Goal: Information Seeking & Learning: Learn about a topic

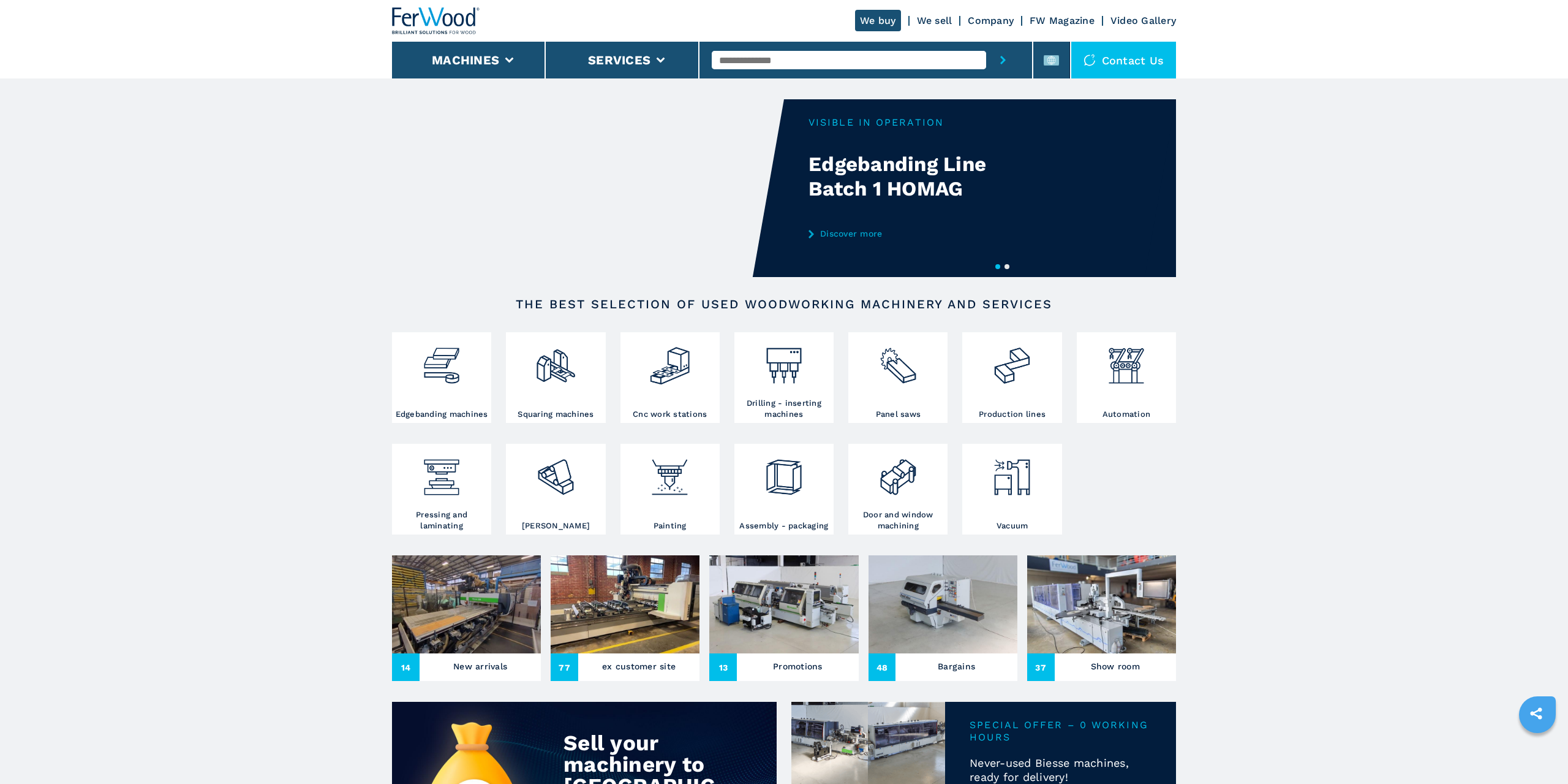
click at [764, 60] on input "text" at bounding box center [849, 60] width 274 height 18
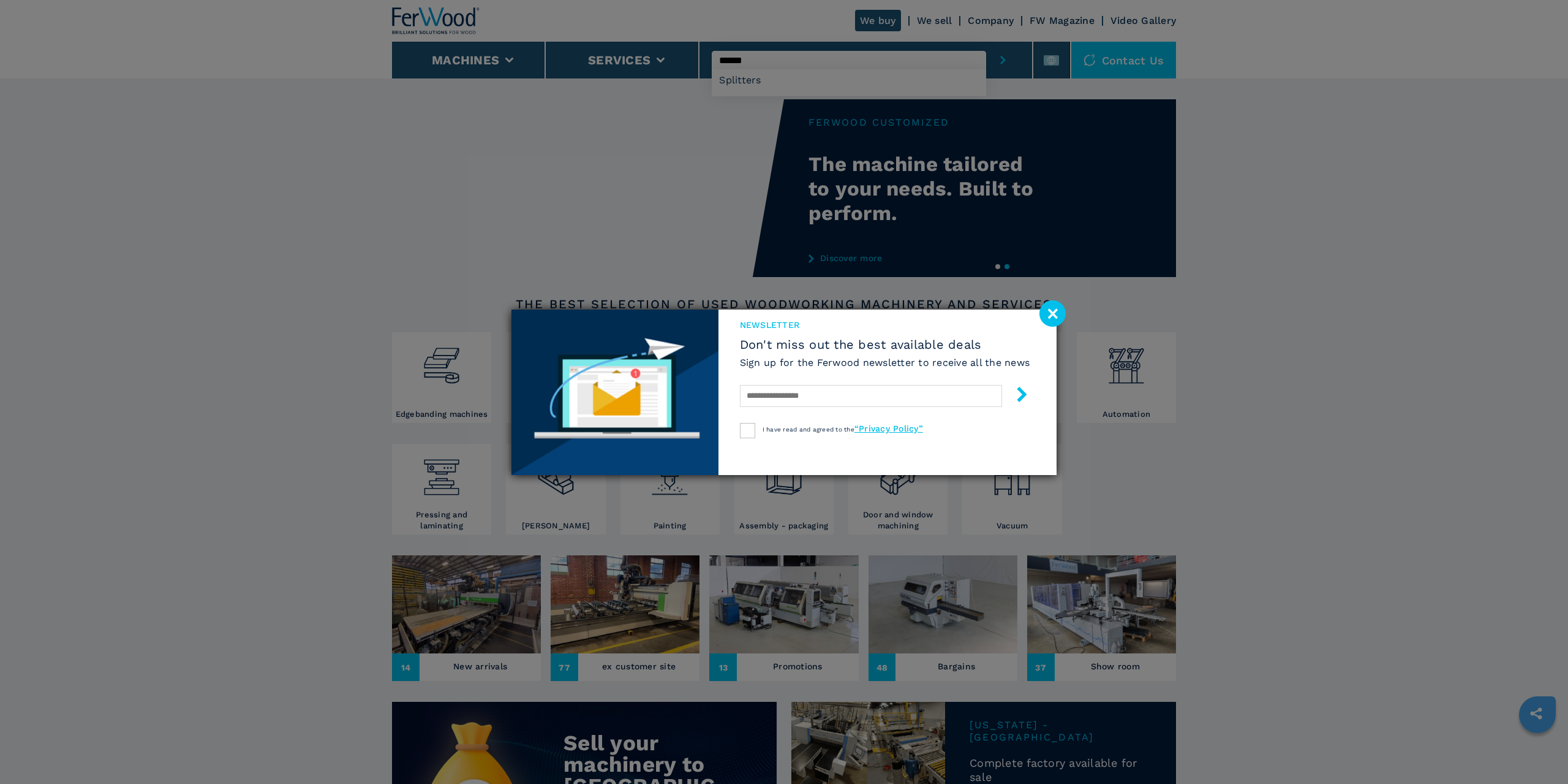
click at [767, 315] on image at bounding box center [1052, 313] width 26 height 26
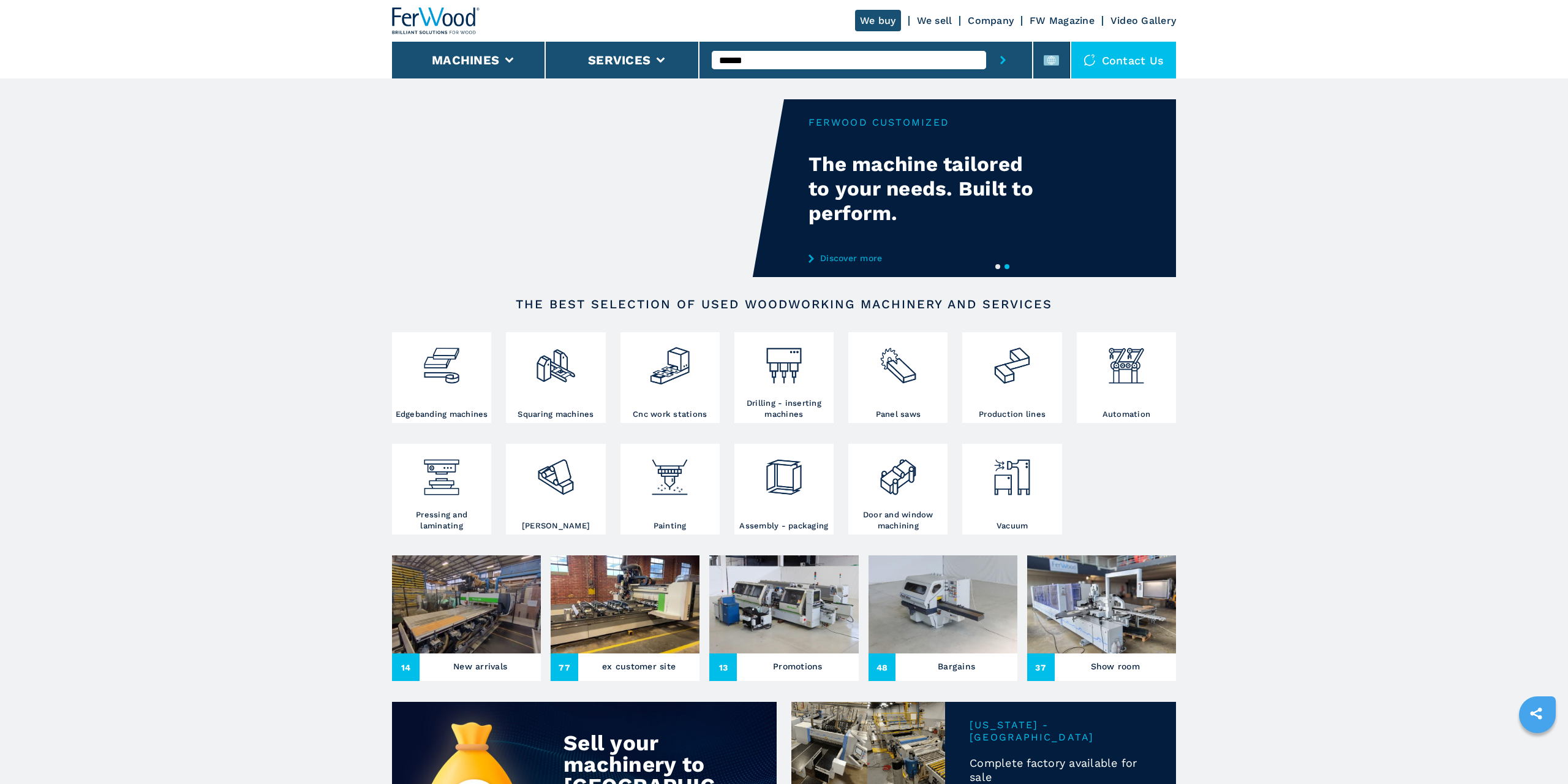
click at [762, 60] on input "******" at bounding box center [849, 60] width 274 height 18
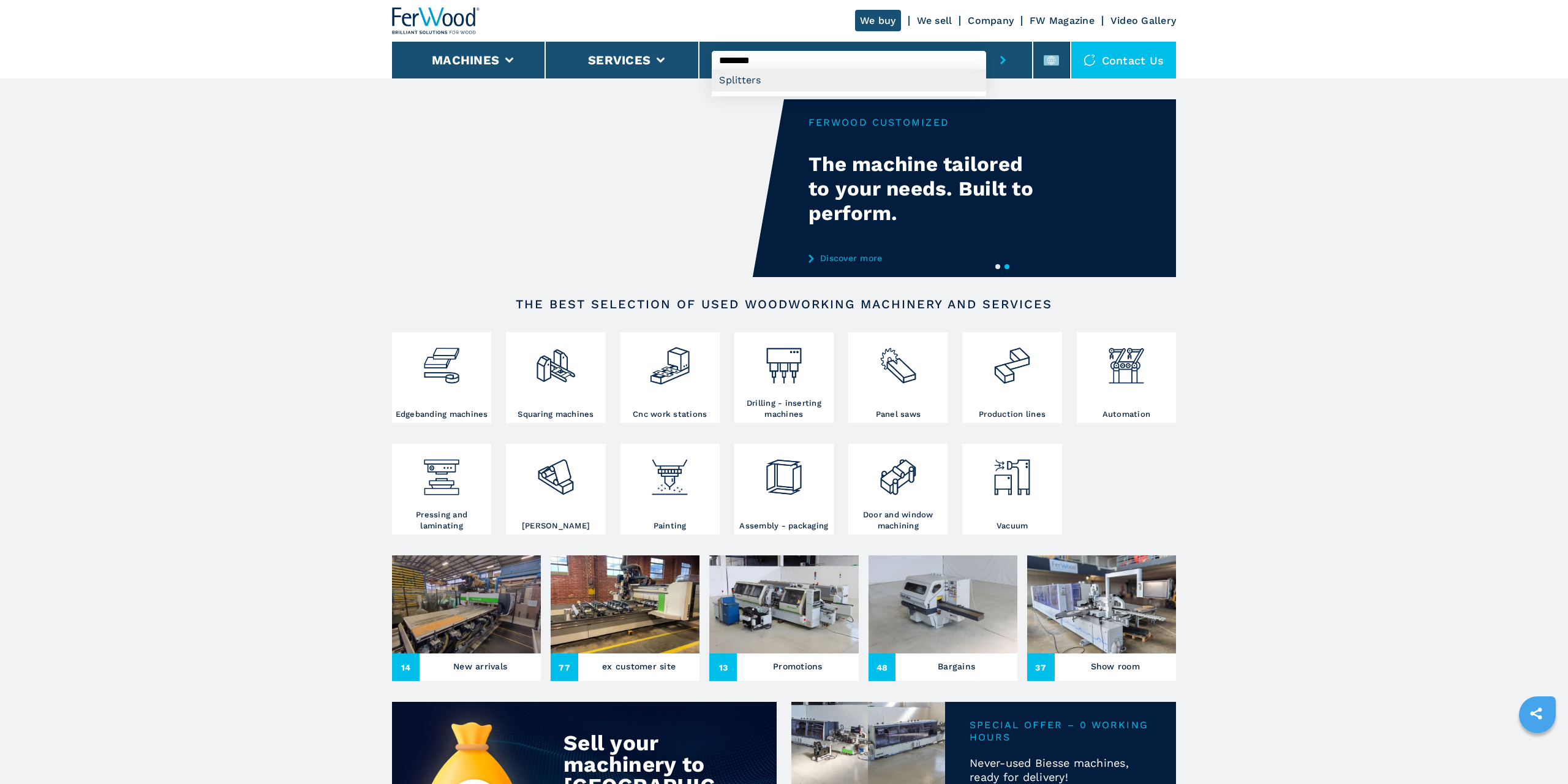
click at [767, 71] on div "Splitters" at bounding box center [849, 80] width 274 height 22
type input "*********"
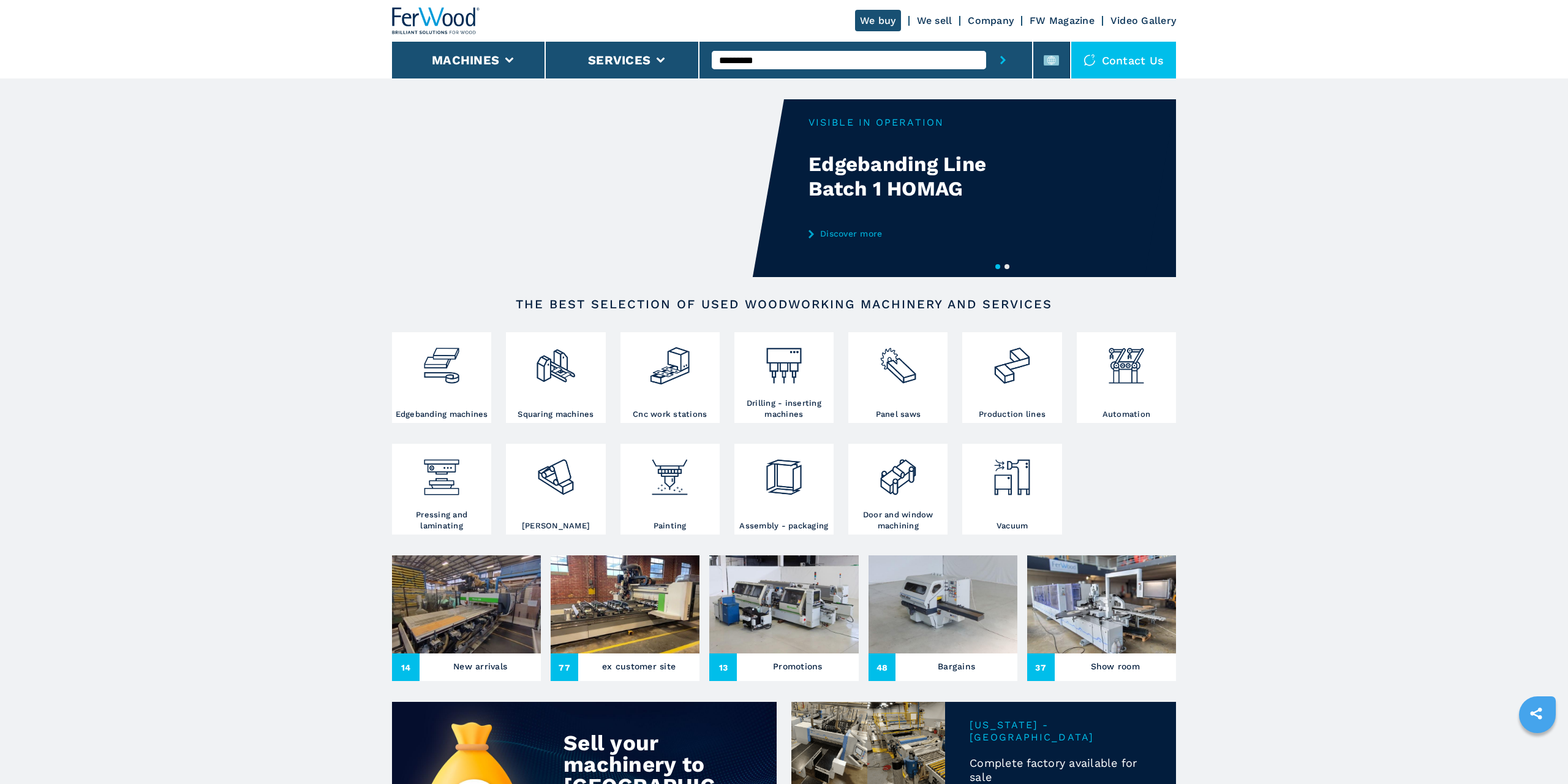
click at [767, 58] on icon "submit-button" at bounding box center [1003, 60] width 6 height 9
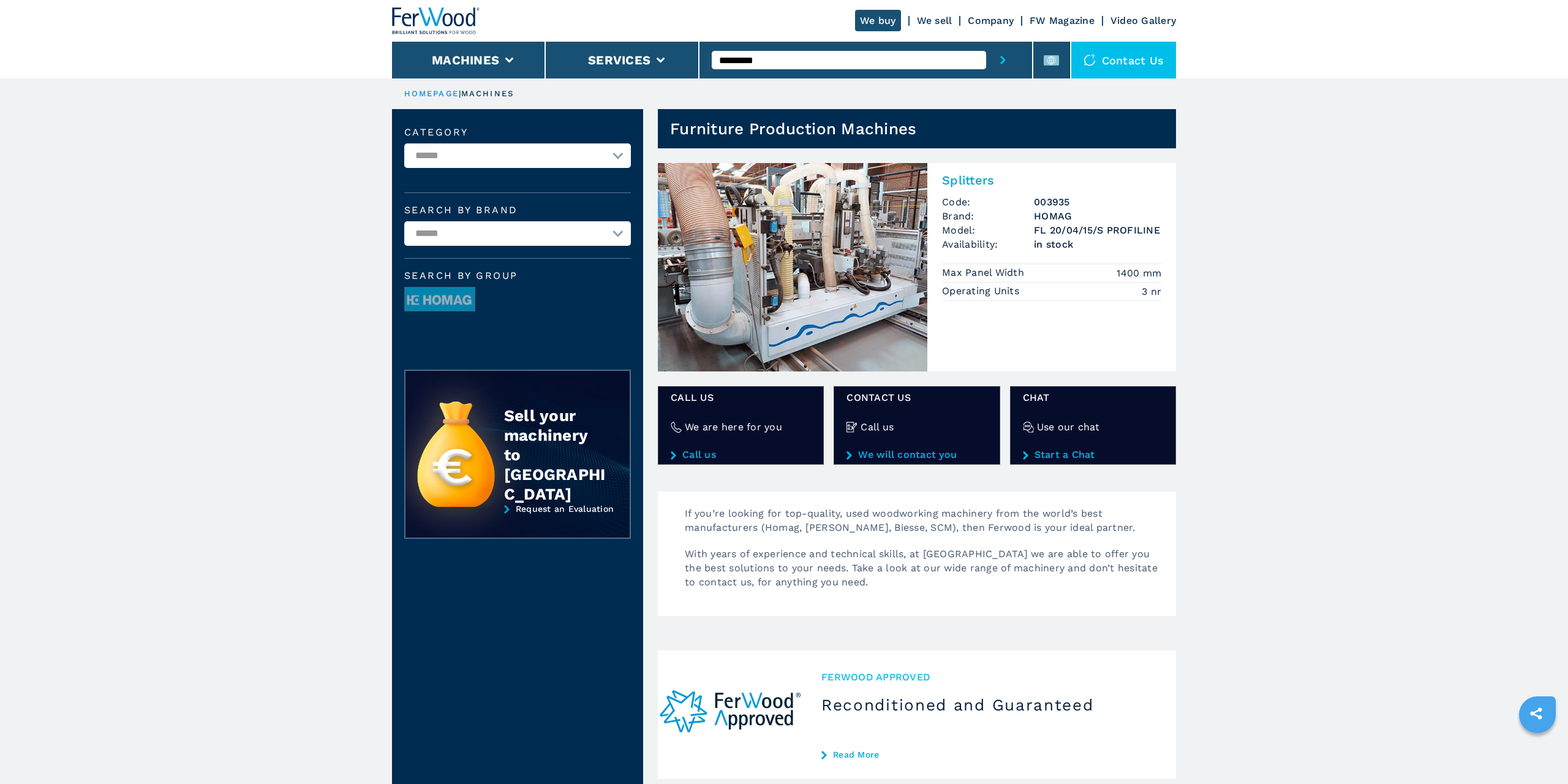
click at [974, 175] on h2 "Splitters" at bounding box center [1052, 180] width 219 height 15
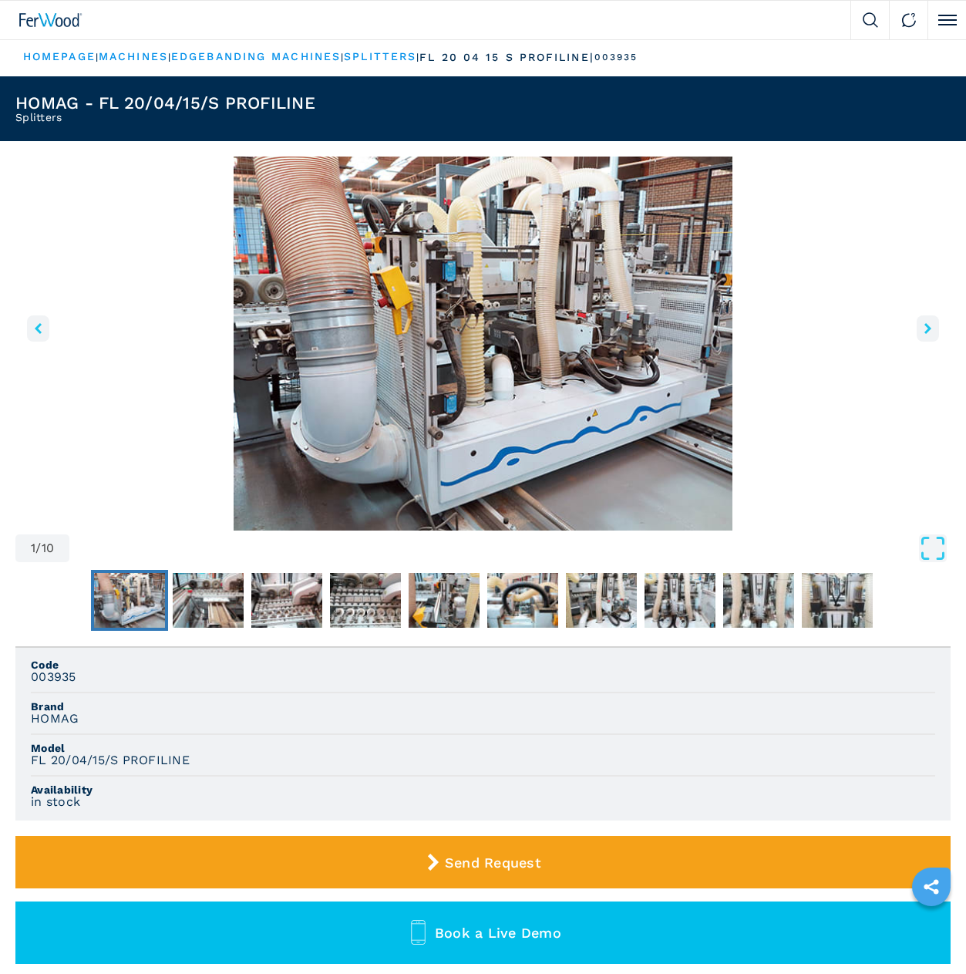
click at [60, 677] on h3 "003935" at bounding box center [53, 677] width 45 height 14
copy h3 "003935"
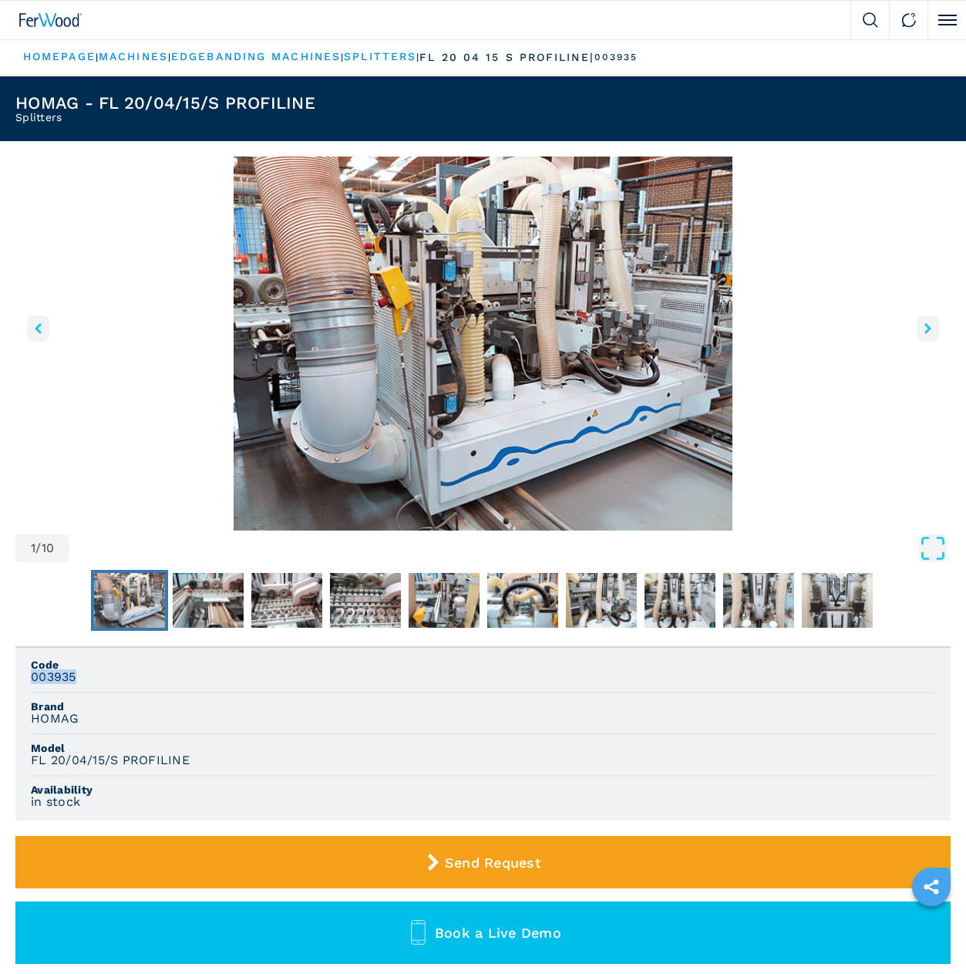
click at [133, 690] on li "Code 003935" at bounding box center [483, 672] width 904 height 42
drag, startPoint x: 82, startPoint y: 720, endPoint x: 26, endPoint y: 714, distance: 56.6
click at [26, 714] on ul "Code 003935 Brand HOMAG Model FL 20/04/15/S PROFILINE Availability in stock" at bounding box center [482, 734] width 935 height 173
copy h3 "HOMAG"
click at [168, 738] on li "Model FL 20/04/15/S PROFILINE" at bounding box center [483, 756] width 904 height 42
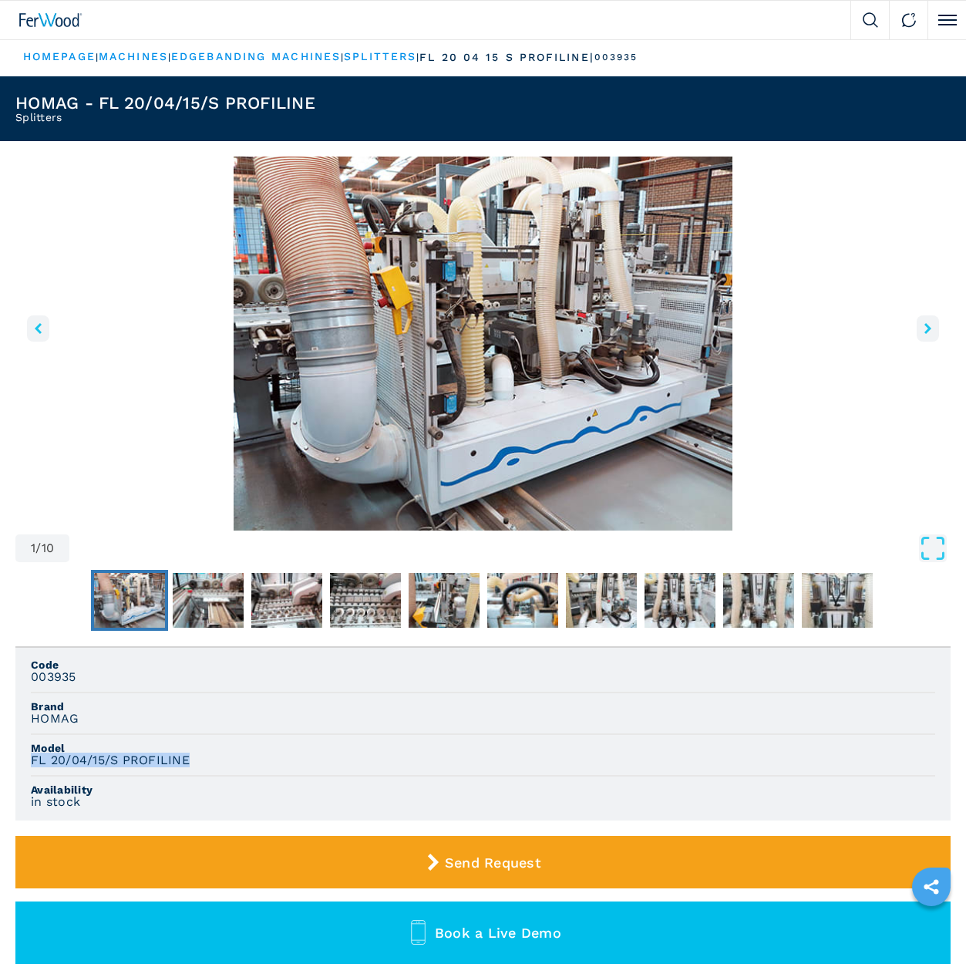
drag, startPoint x: 201, startPoint y: 764, endPoint x: 28, endPoint y: 766, distance: 173.5
click at [28, 766] on ul "Code 003935 Brand HOMAG Model FL 20/04/15/S PROFILINE Availability in stock" at bounding box center [482, 734] width 935 height 173
copy h3 "FL 20/04/15/S PROFILINE"
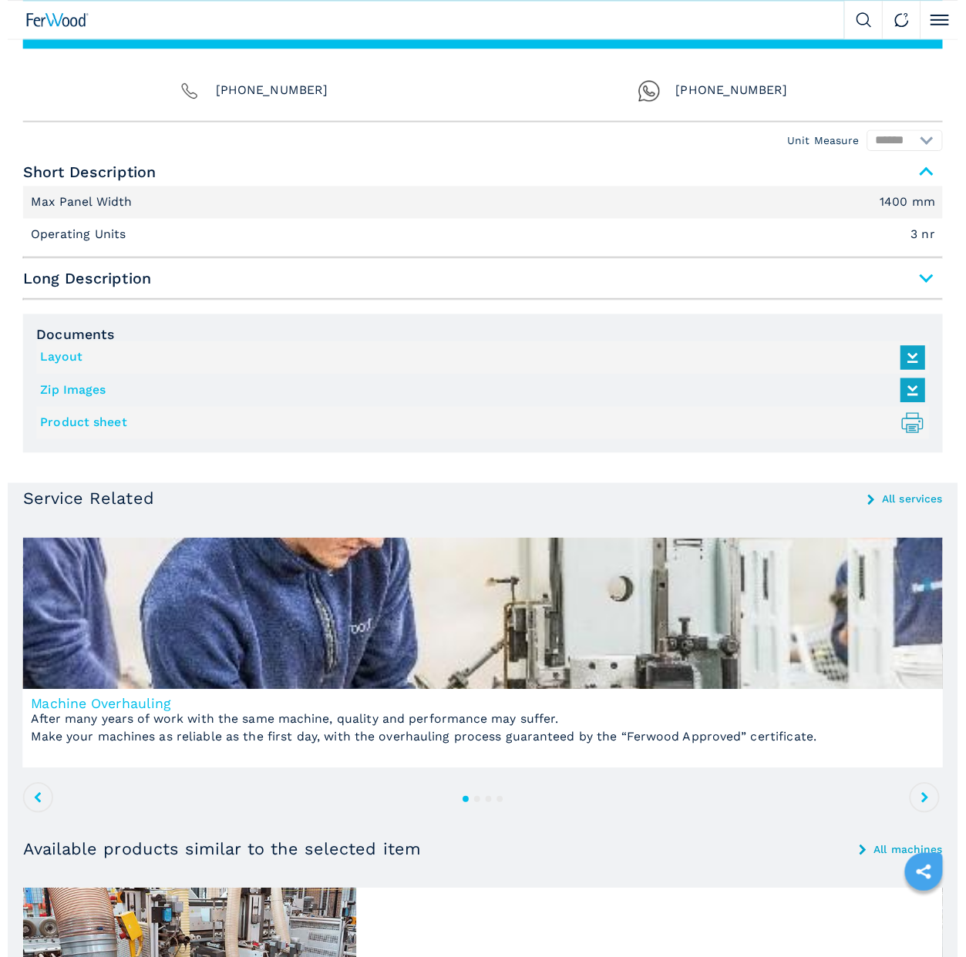
scroll to position [786, 0]
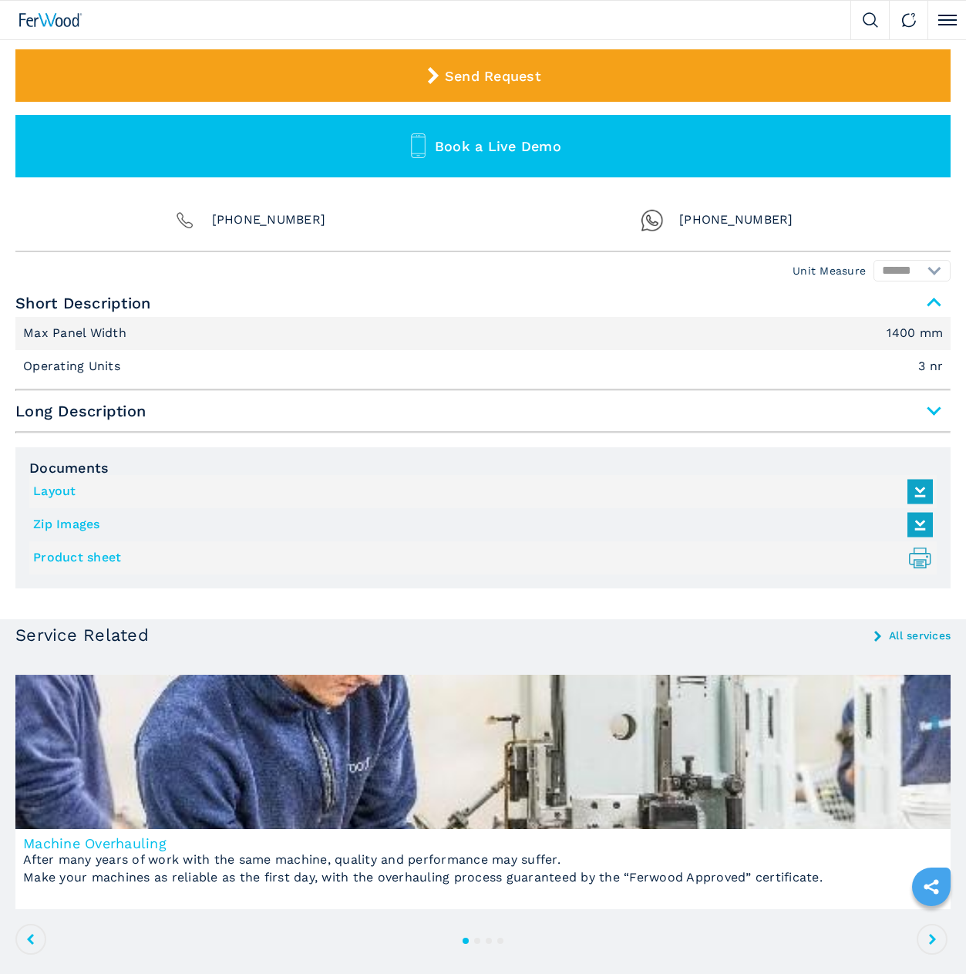
click at [76, 490] on link "Layout" at bounding box center [479, 491] width 892 height 25
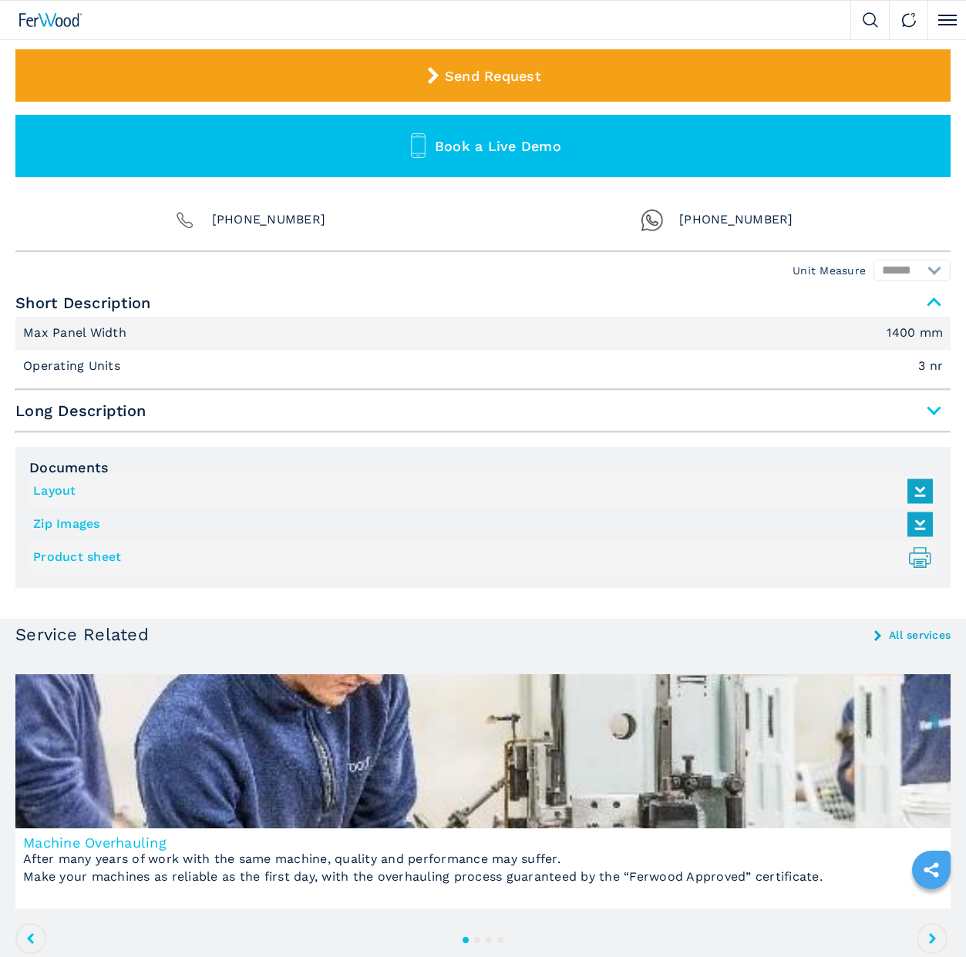
scroll to position [0, 0]
